Goal: Task Accomplishment & Management: Manage account settings

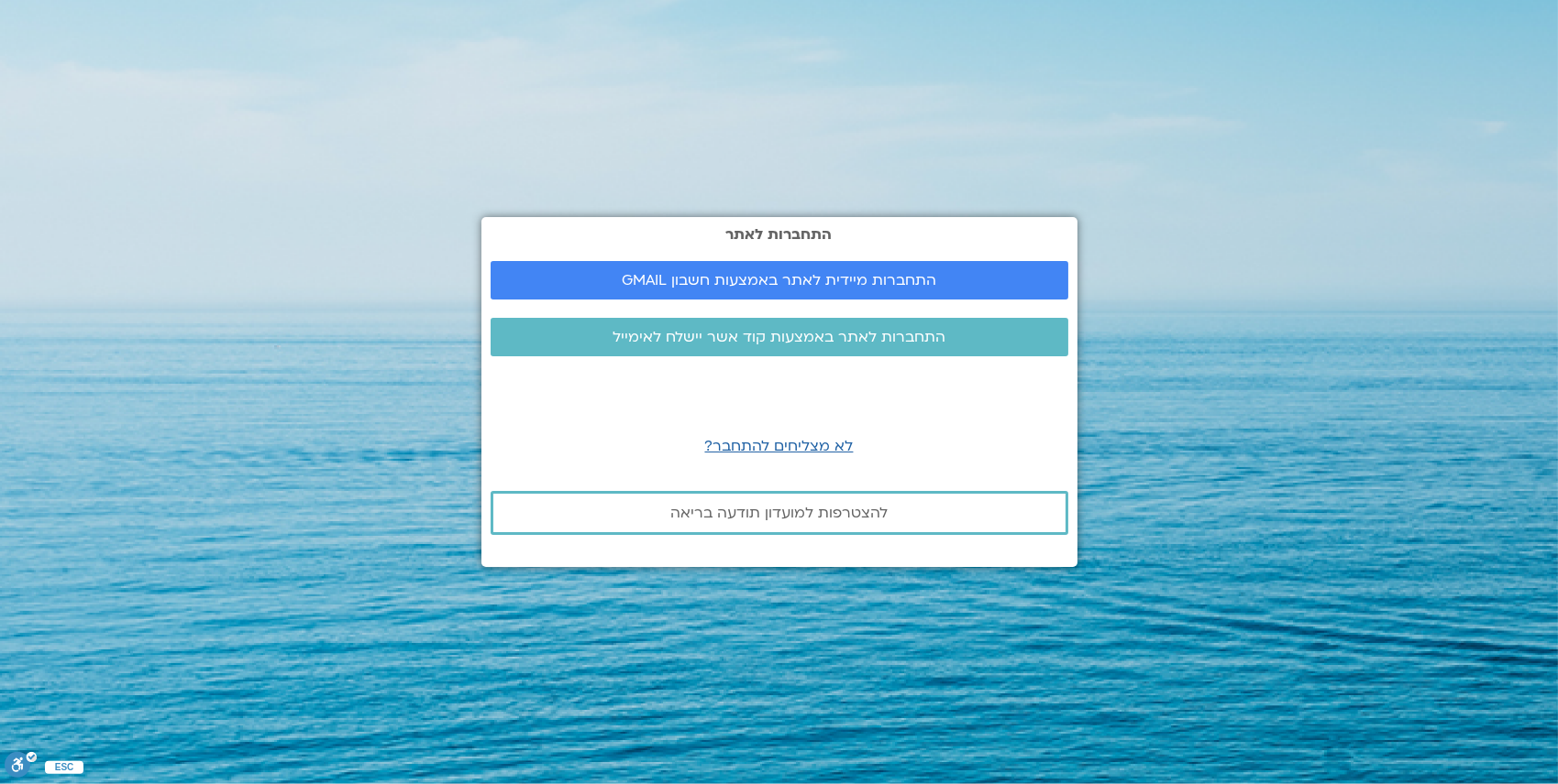
click at [753, 253] on div "התחברות לאתר התחברות מיידית לאתר באמצעות חשבון GMAIL התחברות לאתר באמצעות קוד א…" at bounding box center [779, 392] width 596 height 350
click at [747, 274] on span "התחברות מיידית לאתר באמצעות חשבון GMAIL" at bounding box center [779, 280] width 314 height 17
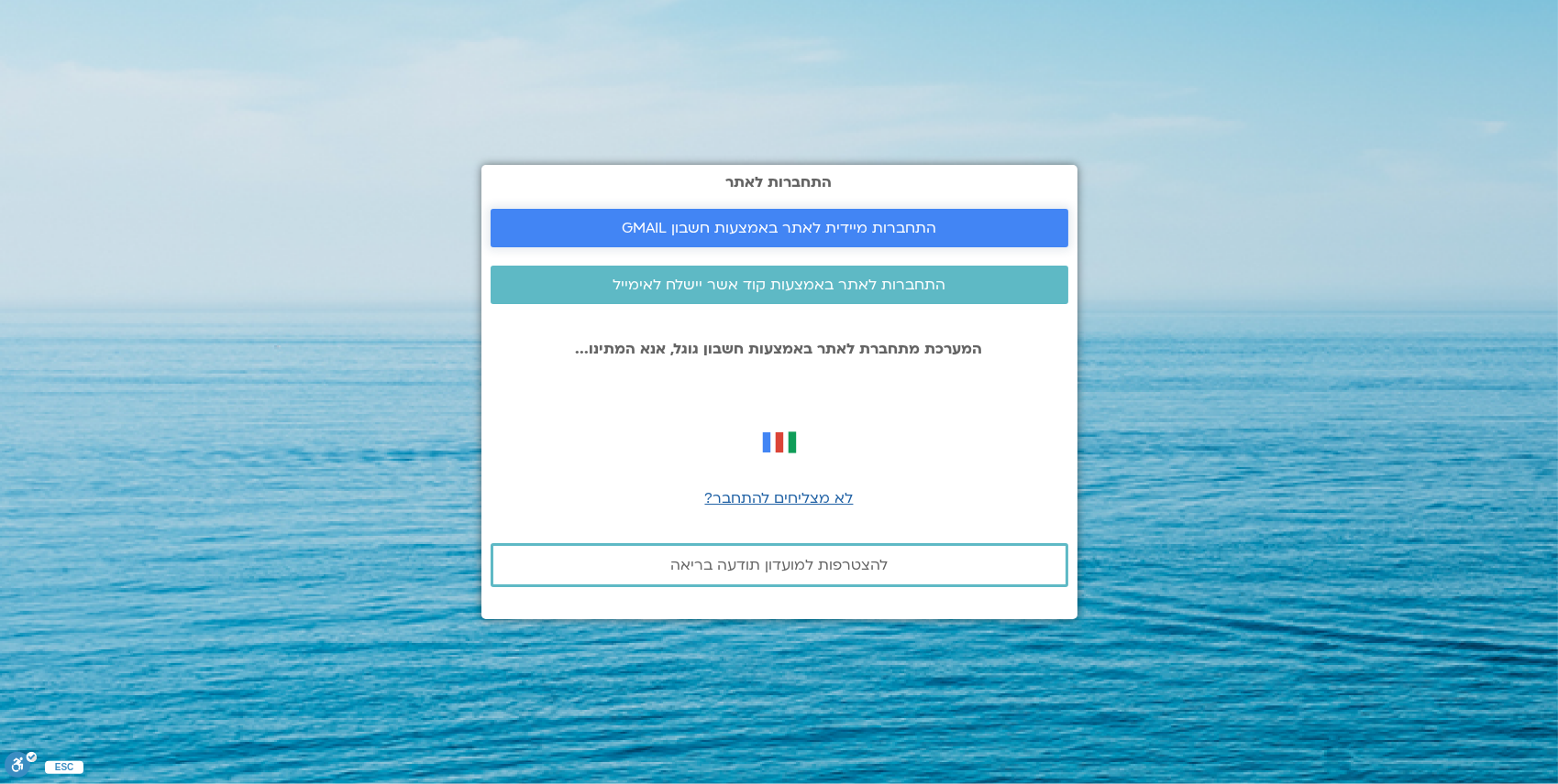
click at [798, 224] on span "התחברות מיידית לאתר באמצעות חשבון GMAIL" at bounding box center [779, 228] width 314 height 17
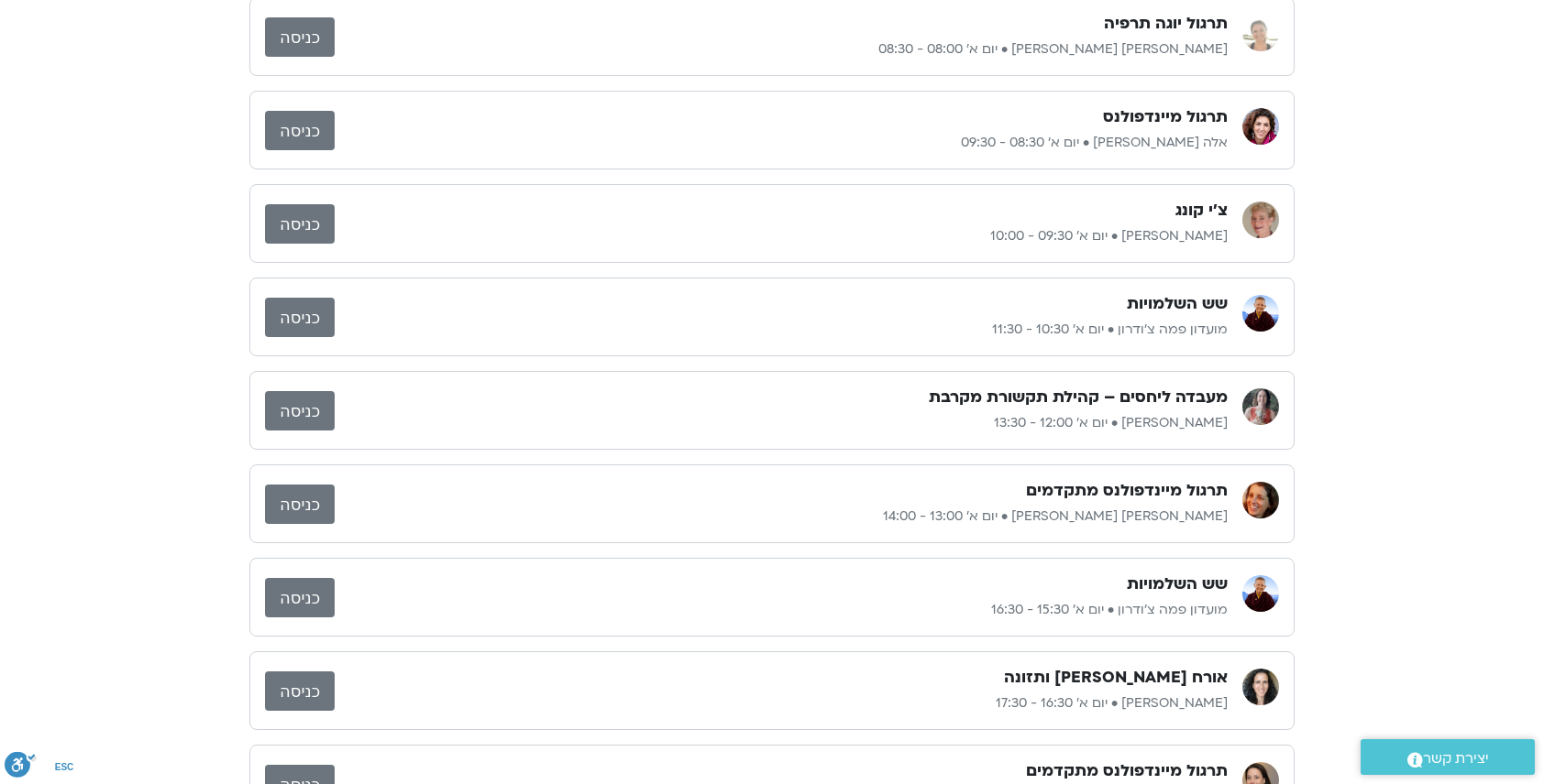
scroll to position [184, 0]
